Goal: Navigation & Orientation: Find specific page/section

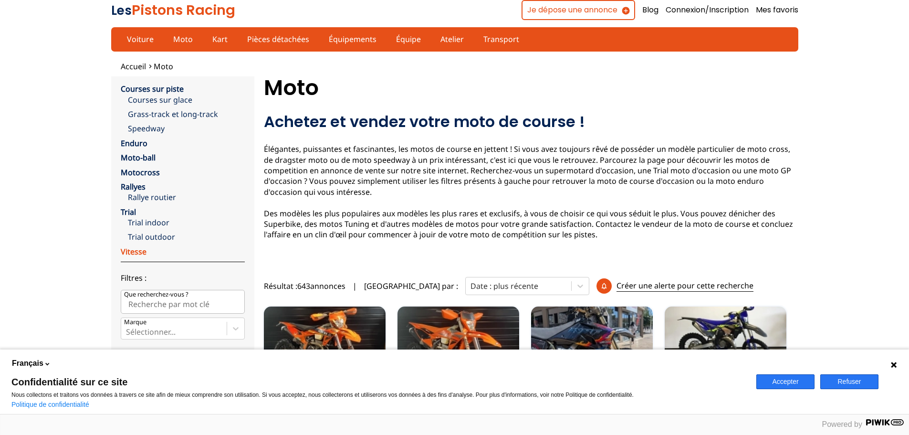
click at [140, 250] on link "Vitesse" at bounding box center [134, 251] width 26 height 10
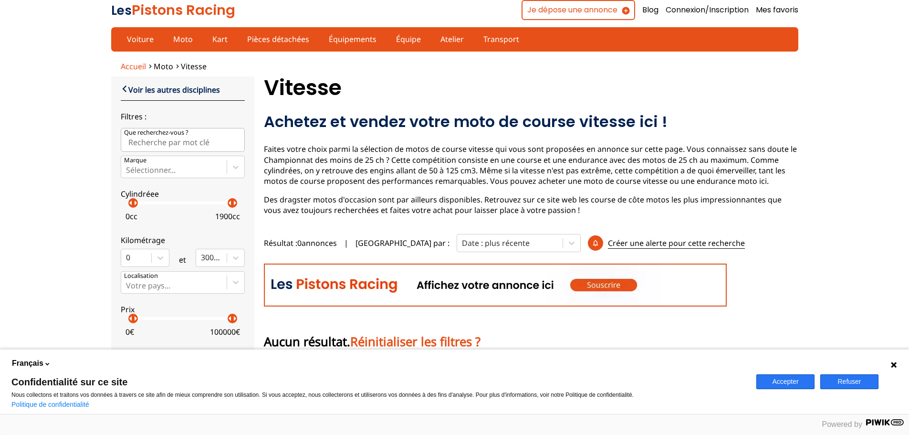
click at [134, 65] on span "Accueil" at bounding box center [133, 66] width 25 height 10
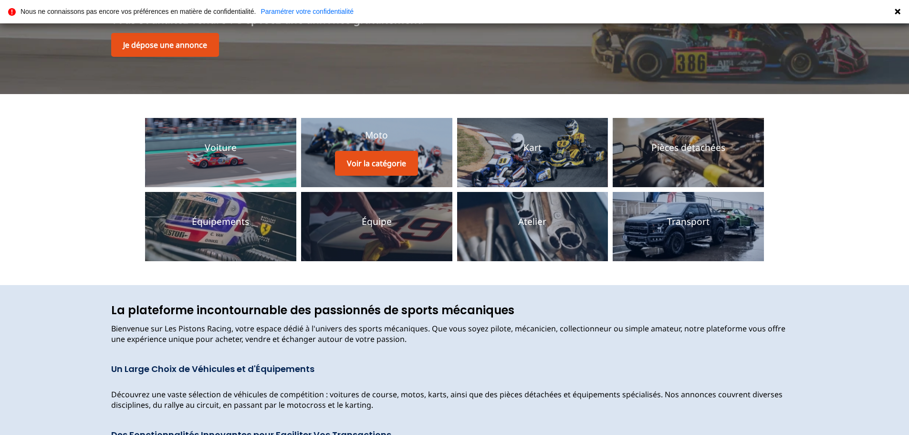
scroll to position [191, 0]
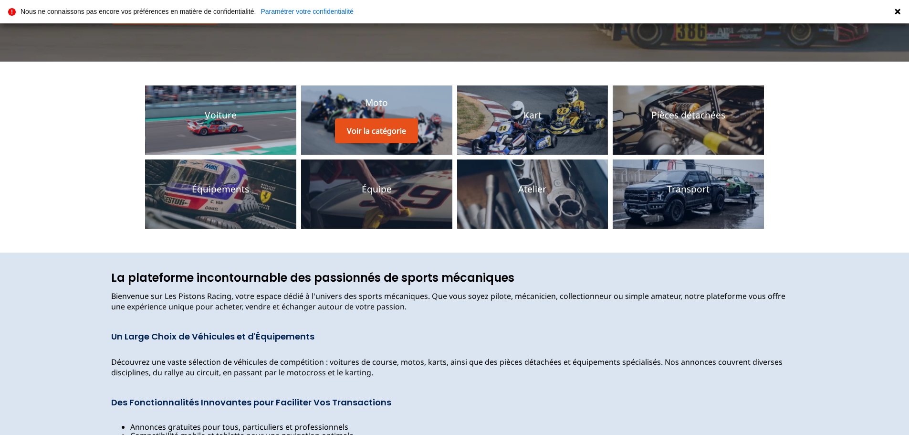
click at [366, 114] on div "Moto Voir la catégorie" at bounding box center [376, 119] width 83 height 47
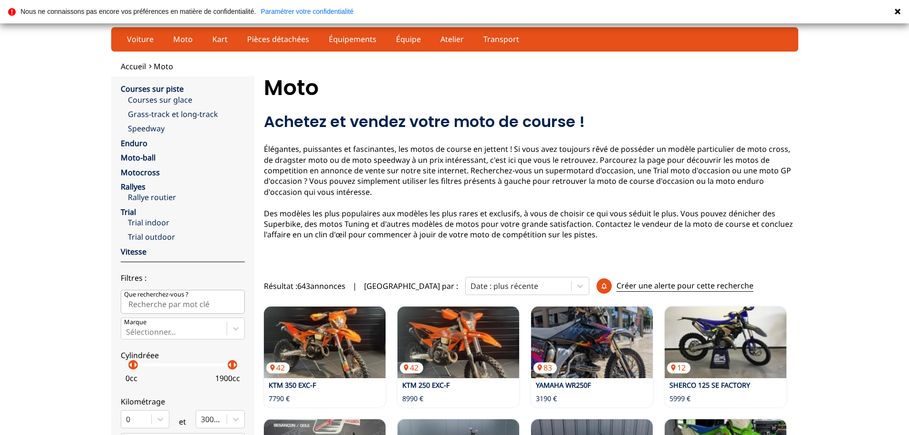
click at [149, 86] on link "Courses sur piste" at bounding box center [152, 89] width 63 height 10
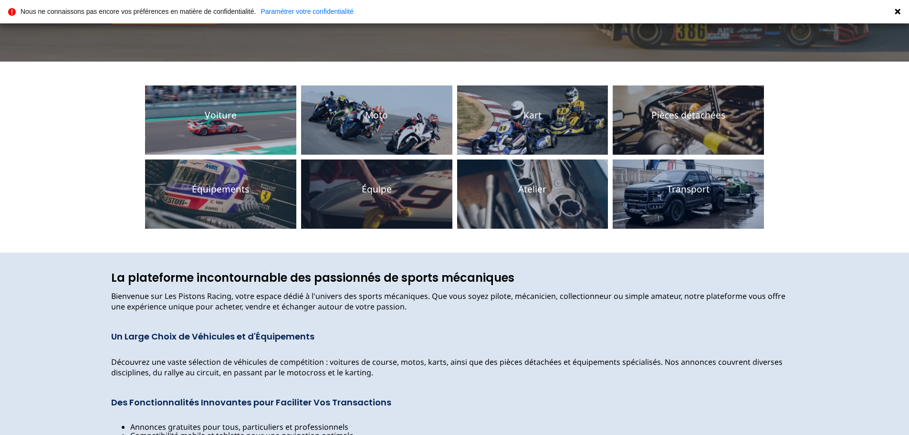
scroll to position [60, 0]
